Goal: Task Accomplishment & Management: Manage account settings

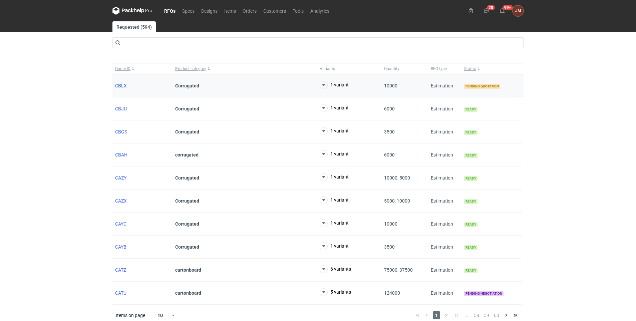
click at [119, 87] on span "CBLX" at bounding box center [121, 85] width 12 height 5
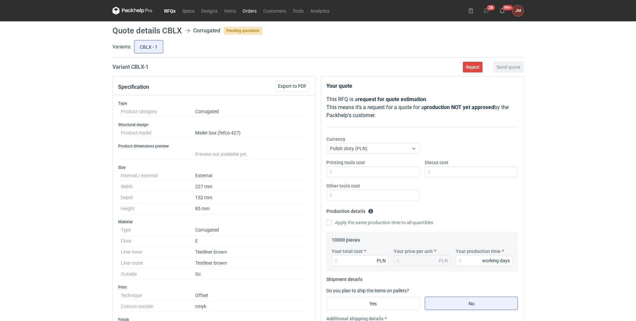
click at [253, 6] on nav "RFQs Specs Designs Items Orders Customers Tools Analytics" at bounding box center [222, 10] width 220 height 21
click at [253, 9] on link "Orders" at bounding box center [249, 11] width 21 height 8
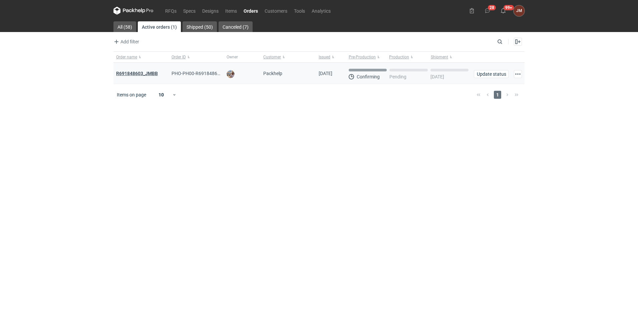
click at [141, 73] on strong "R691848603_JMBB" at bounding box center [137, 73] width 42 height 5
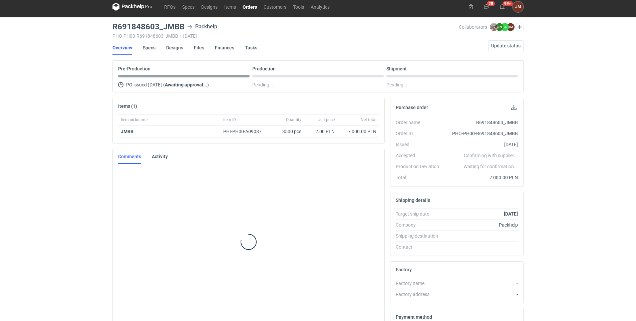
scroll to position [54, 0]
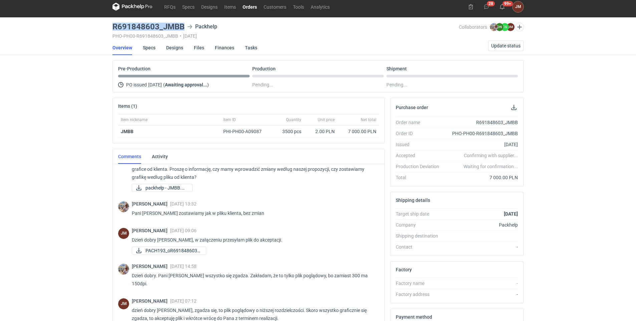
drag, startPoint x: 186, startPoint y: 28, endPoint x: 103, endPoint y: 24, distance: 82.8
click at [103, 24] on div "RFQs Specs Designs Items Orders Customers Tools Analytics 28 99+ [PERSON_NAME] …" at bounding box center [318, 156] width 636 height 321
copy h3 "R691848603_JMBB"
click at [369, 42] on nav "Overview Specs Designs Files Finances Tasks Update status" at bounding box center [317, 47] width 411 height 15
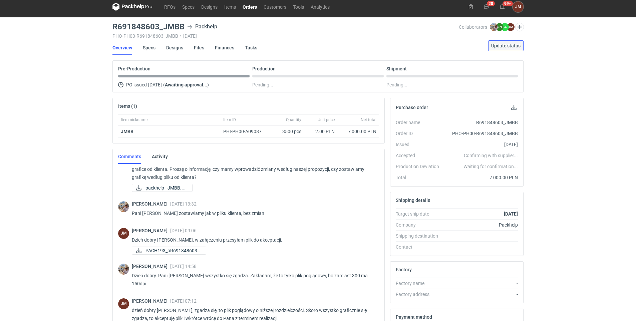
click at [502, 45] on span "Update status" at bounding box center [505, 45] width 29 height 5
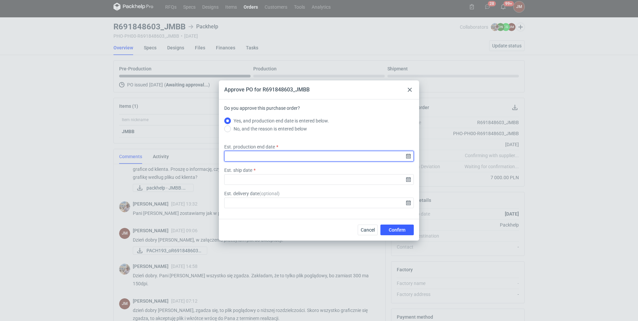
click at [276, 154] on input "Est. production end date" at bounding box center [319, 156] width 190 height 11
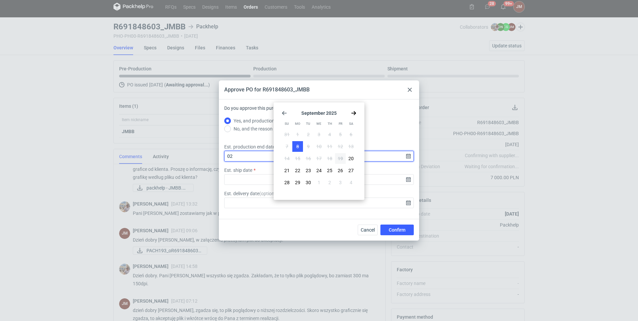
type input "0"
click at [355, 114] on use "Go forward 1 month" at bounding box center [353, 113] width 5 height 4
click at [331, 132] on span "2" at bounding box center [329, 134] width 3 height 7
type input "[DATE]"
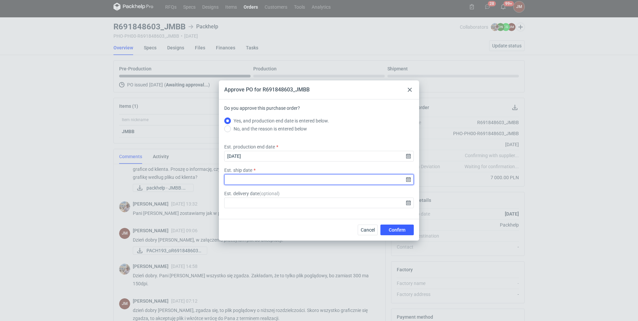
click at [409, 179] on input "Est. ship date" at bounding box center [319, 179] width 190 height 11
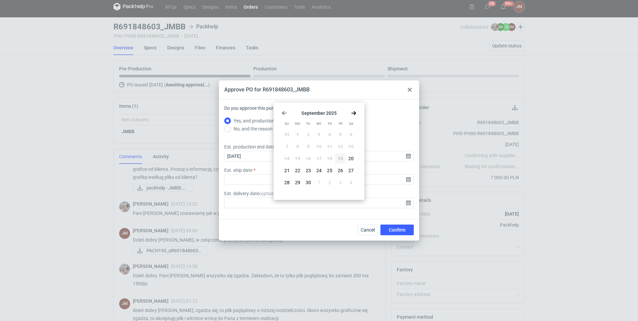
click at [354, 113] on use "Go forward 1 month" at bounding box center [353, 113] width 5 height 4
click at [342, 134] on button "3" at bounding box center [340, 134] width 11 height 11
type input "[DATE]"
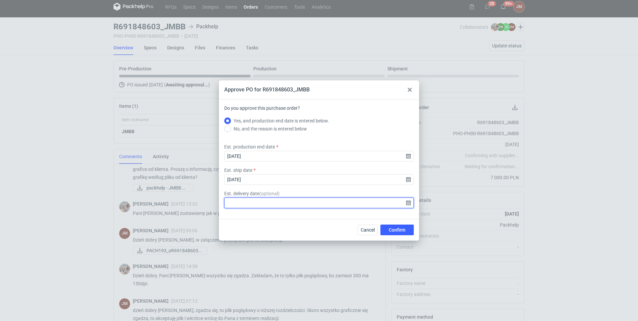
click at [409, 202] on input "Est. delivery date ( optional )" at bounding box center [319, 203] width 190 height 11
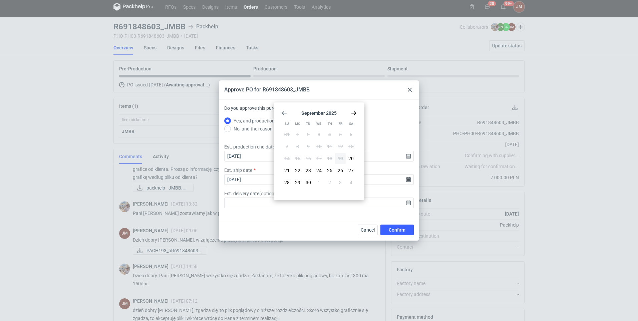
click at [355, 114] on icon "Go forward 1 month" at bounding box center [353, 112] width 5 height 5
click at [299, 147] on span "6" at bounding box center [297, 146] width 3 height 7
type input "[DATE]"
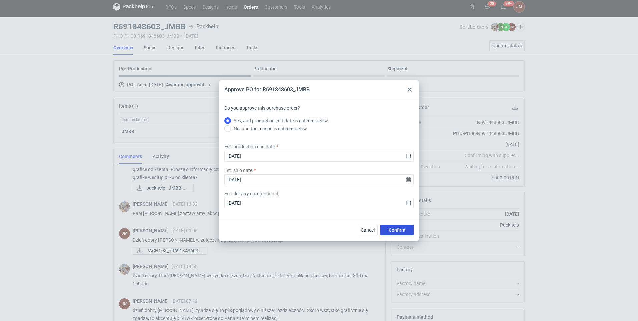
click at [399, 228] on span "Confirm" at bounding box center [397, 230] width 17 height 5
